Goal: Task Accomplishment & Management: Manage account settings

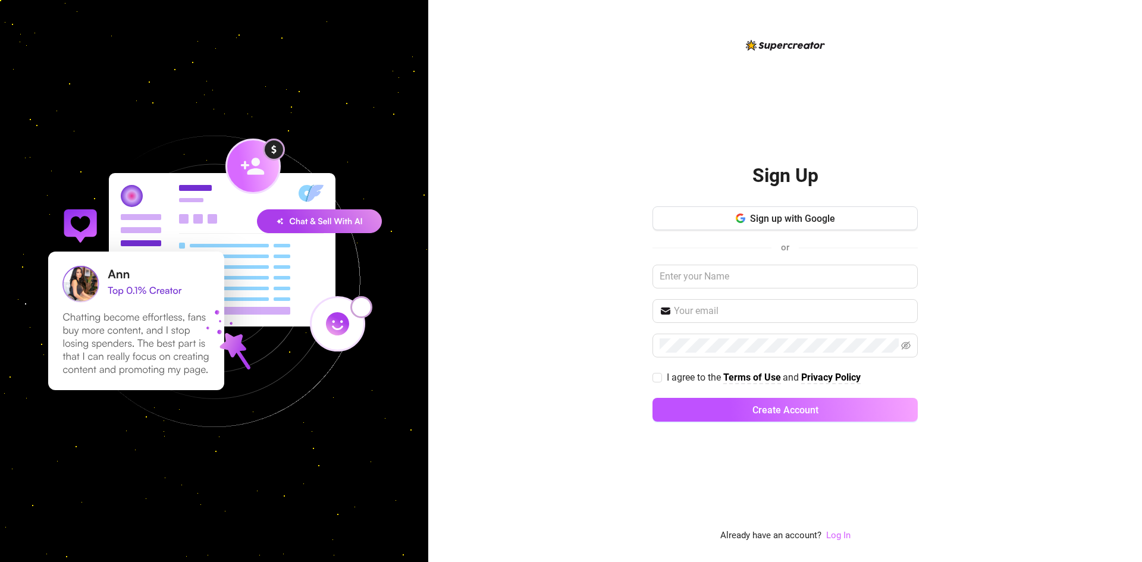
click at [834, 536] on link "Log In" at bounding box center [839, 535] width 24 height 11
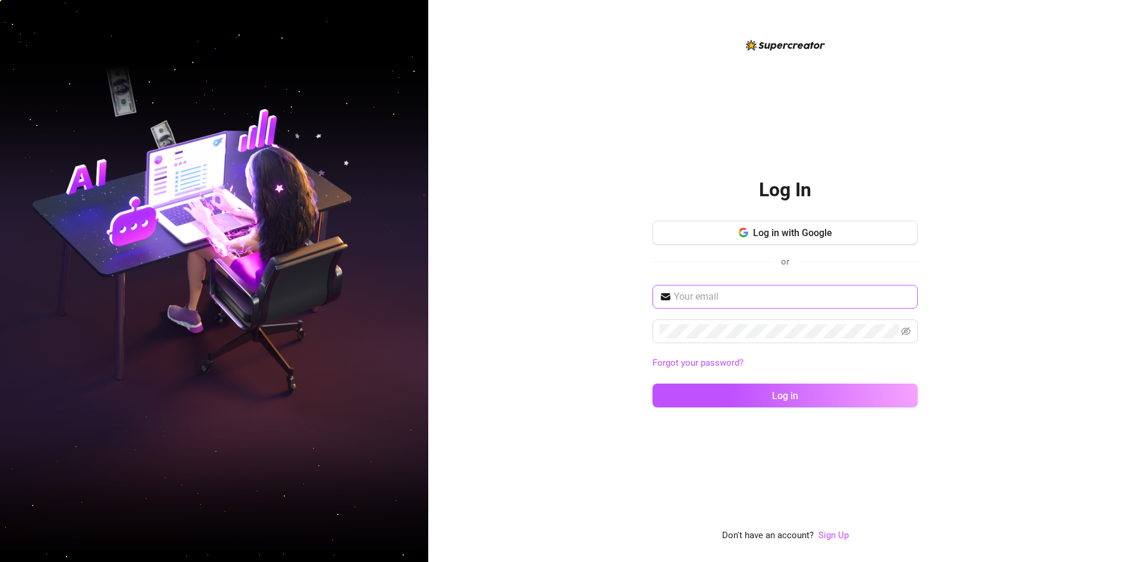
click at [757, 287] on span at bounding box center [785, 297] width 265 height 24
click at [750, 298] on input "text" at bounding box center [792, 297] width 237 height 14
drag, startPoint x: 750, startPoint y: 298, endPoint x: 724, endPoint y: 302, distance: 25.9
click at [727, 303] on input "text" at bounding box center [792, 297] width 237 height 14
type input "[EMAIL_ADDRESS][DOMAIN_NAME]"
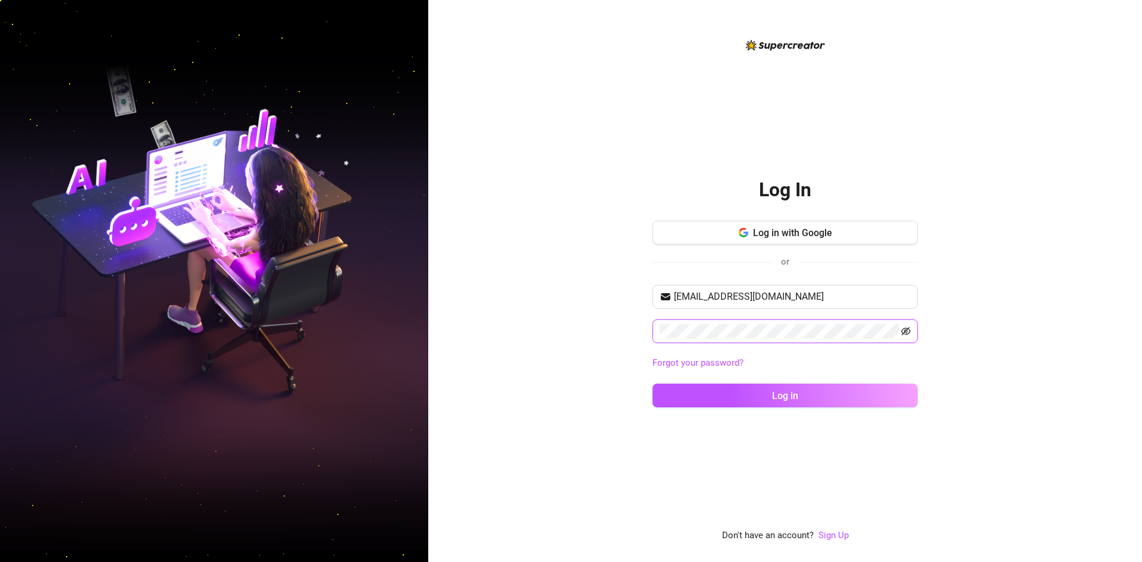
click at [905, 329] on icon "eye-invisible" at bounding box center [906, 332] width 10 height 10
click at [653, 384] on button "Log in" at bounding box center [785, 396] width 265 height 24
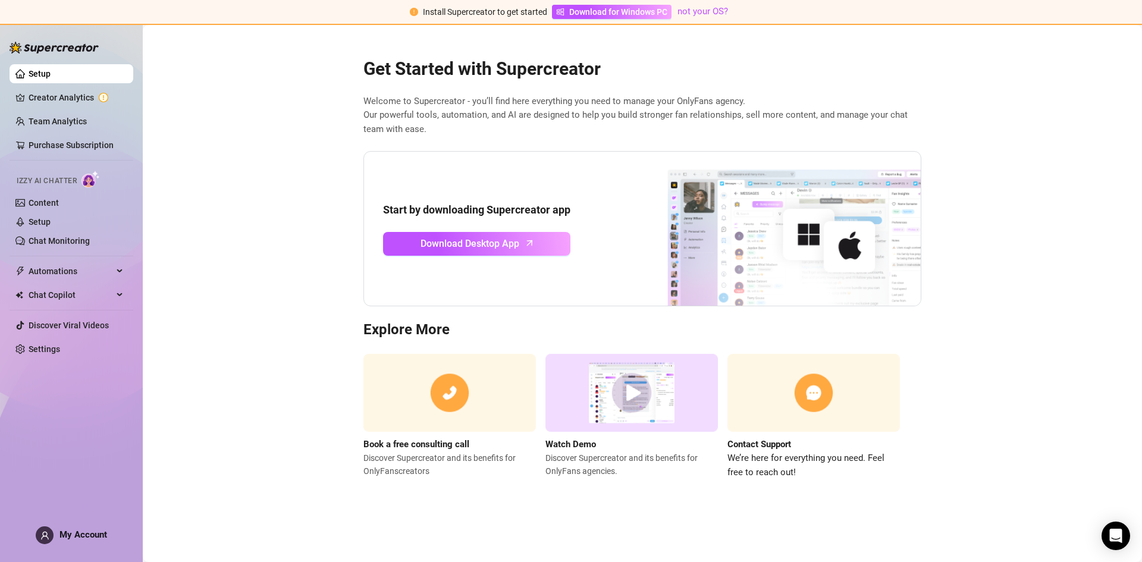
click at [810, 56] on div "Get Started with Supercreator Welcome to Supercreator - you’ll find here everyt…" at bounding box center [642, 261] width 577 height 437
click at [183, 105] on main "Get Started with Supercreator Welcome to Supercreator - you’ll find here everyt…" at bounding box center [643, 293] width 1000 height 537
